Goal: Information Seeking & Learning: Learn about a topic

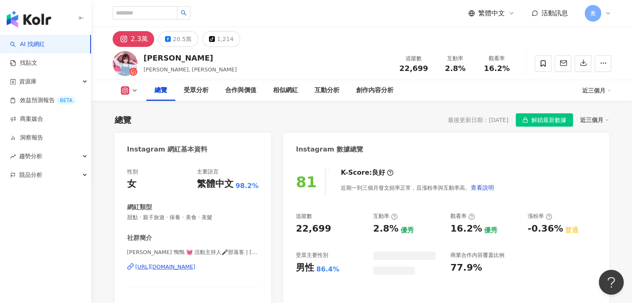
scroll to position [51, 0]
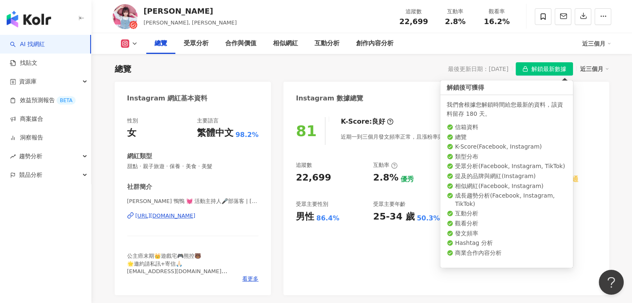
click at [545, 71] on span "解鎖最新數據" at bounding box center [549, 69] width 35 height 13
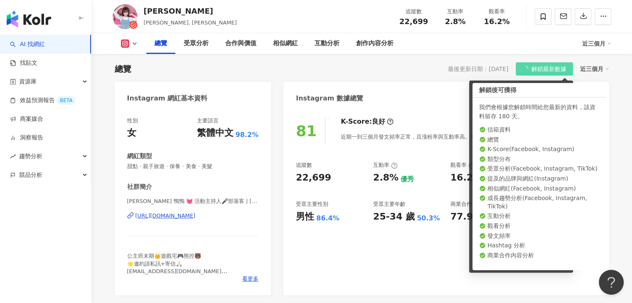
click at [409, 117] on div "K-Score : 良好 近期一到三個月發文頻率正常，且漲粉率與互動率高。 查看說明" at bounding box center [414, 131] width 162 height 28
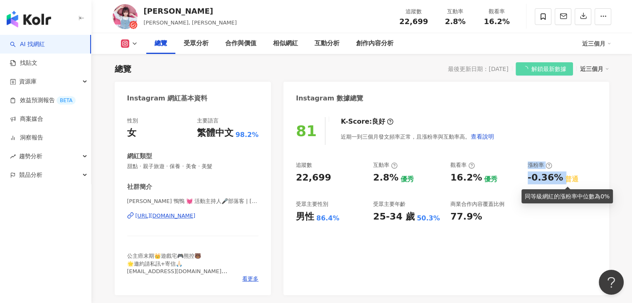
drag, startPoint x: 519, startPoint y: 178, endPoint x: 563, endPoint y: 179, distance: 44.1
click at [563, 179] on div "追蹤數 22,699 互動率 2.8% 優秀 觀看率 16.2% 優秀 漲粉率 -0.36% 普通 受眾主要性別 男性 86.4% 受眾主要年齡 25-34 …" at bounding box center [446, 193] width 301 height 62
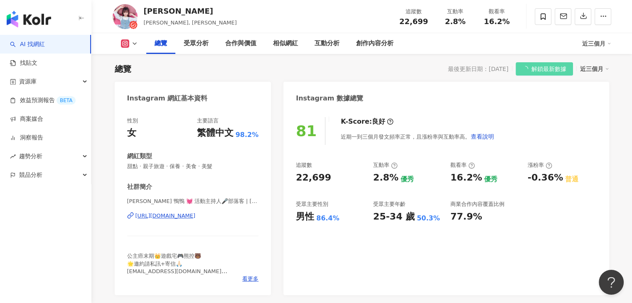
click at [577, 138] on div "81 K-Score : 良好 近期一到三個月發文頻率正常，且漲粉率與互動率高。 查看說明" at bounding box center [446, 131] width 301 height 28
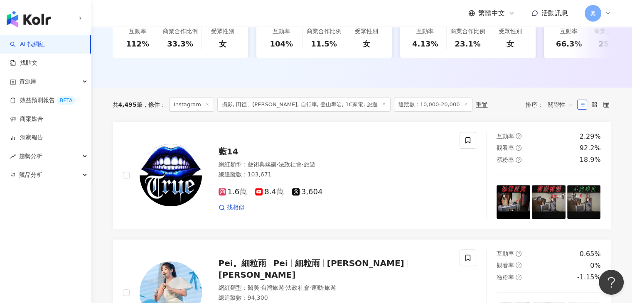
scroll to position [0, 863]
